Goal: Task Accomplishment & Management: Use online tool/utility

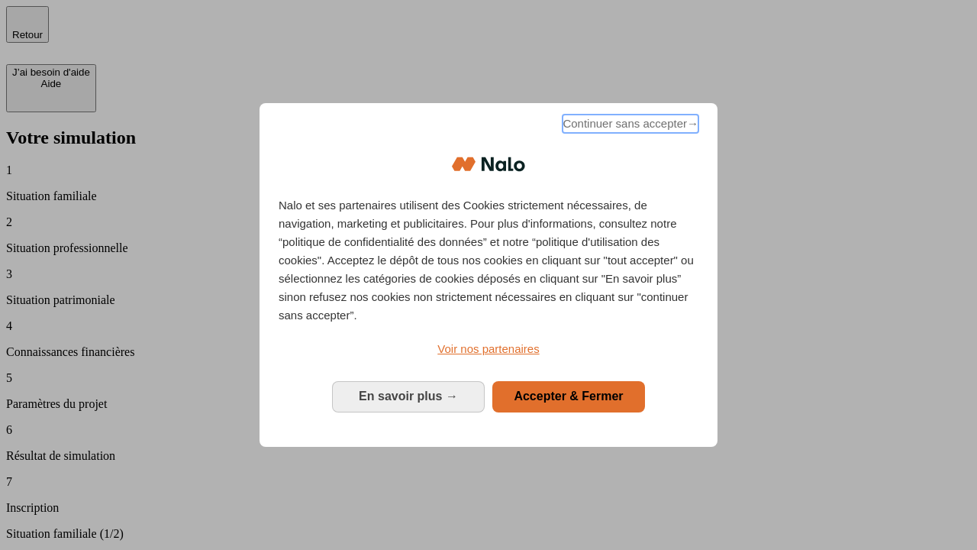
click at [629, 126] on span "Continuer sans accepter →" at bounding box center [631, 124] width 136 height 18
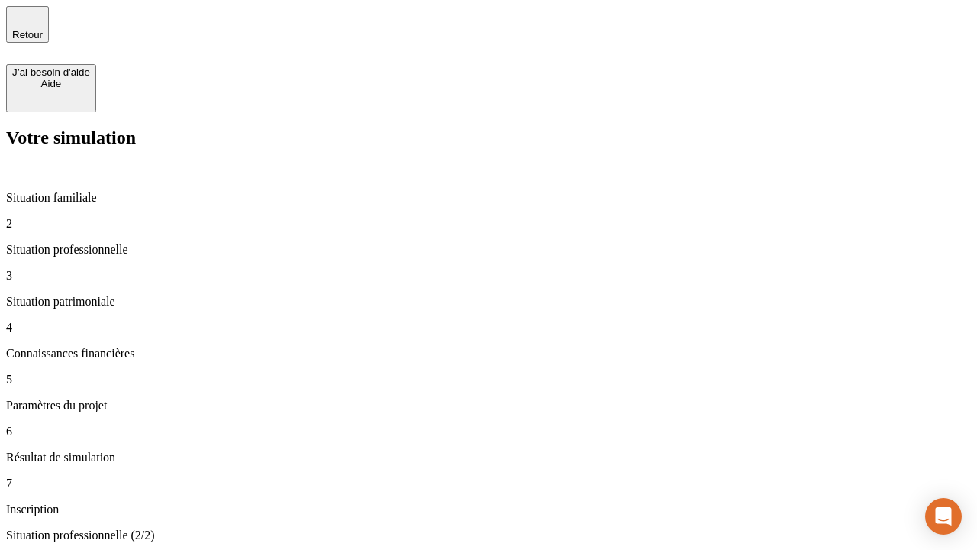
type input "30 000"
type input "1 000"
